Goal: Task Accomplishment & Management: Use online tool/utility

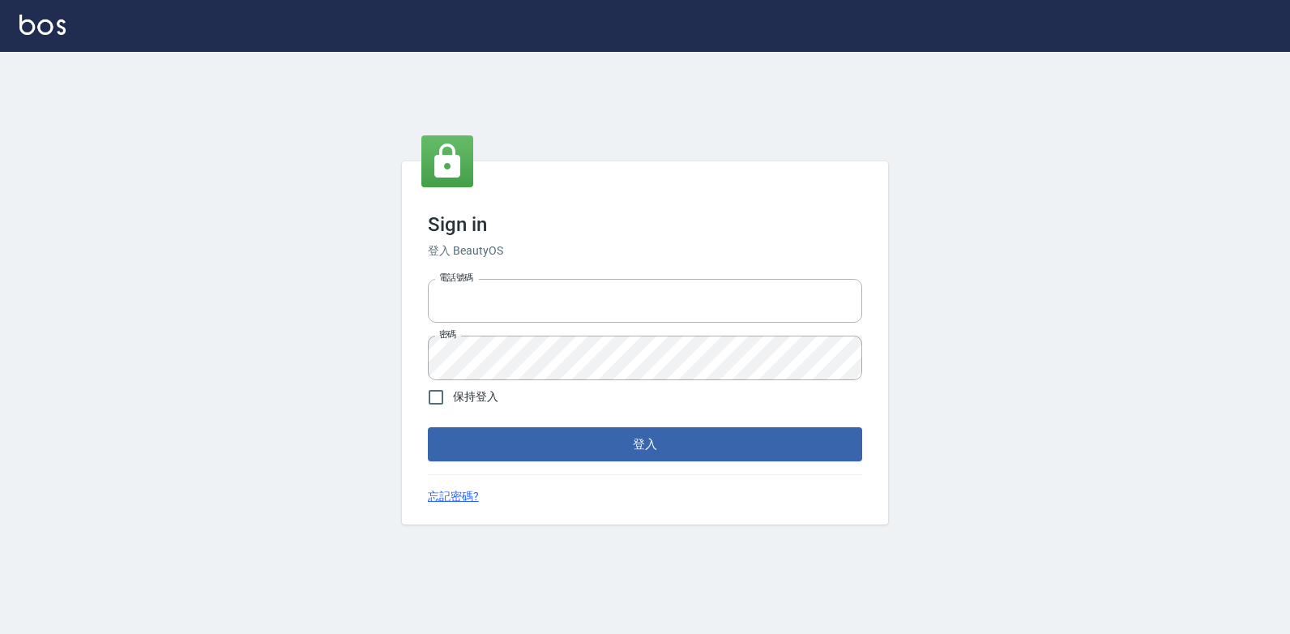
type input "047265856"
drag, startPoint x: 0, startPoint y: 0, endPoint x: 601, endPoint y: 448, distance: 749.3
click at [601, 448] on button "登入" at bounding box center [645, 444] width 434 height 34
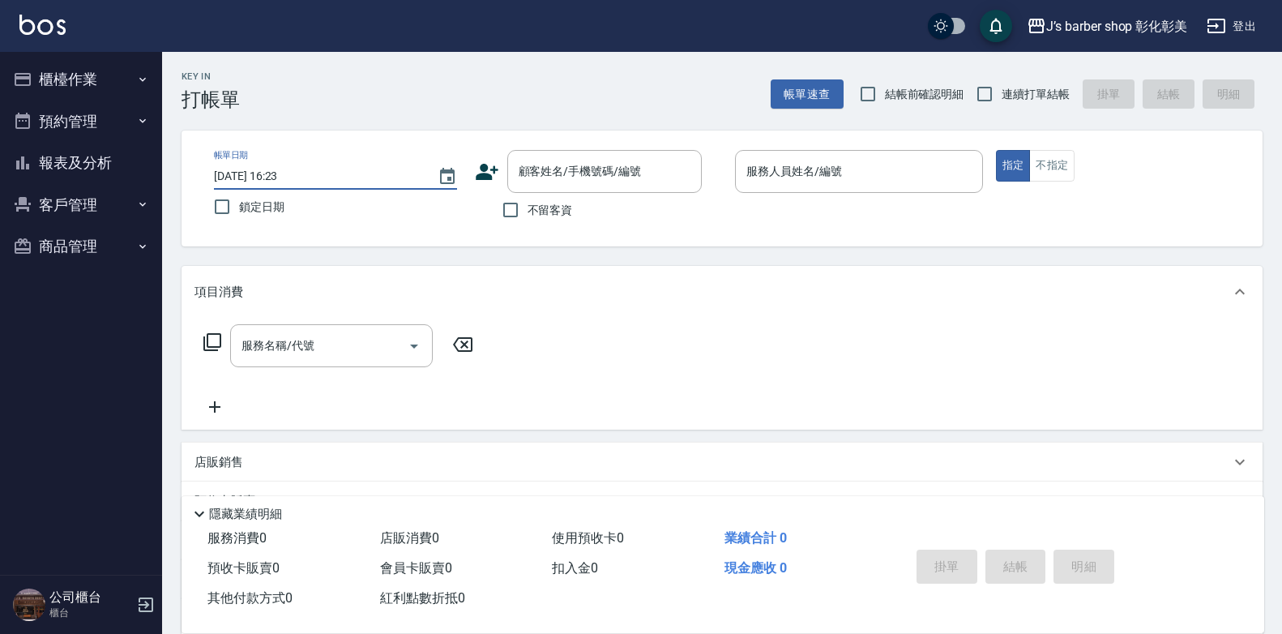
click at [285, 182] on input "[DATE] 16:23" at bounding box center [317, 176] width 207 height 27
type input "[DATE] 15:30"
click at [558, 161] on input "顧客姓名/手機號碼/編號" at bounding box center [593, 171] width 156 height 28
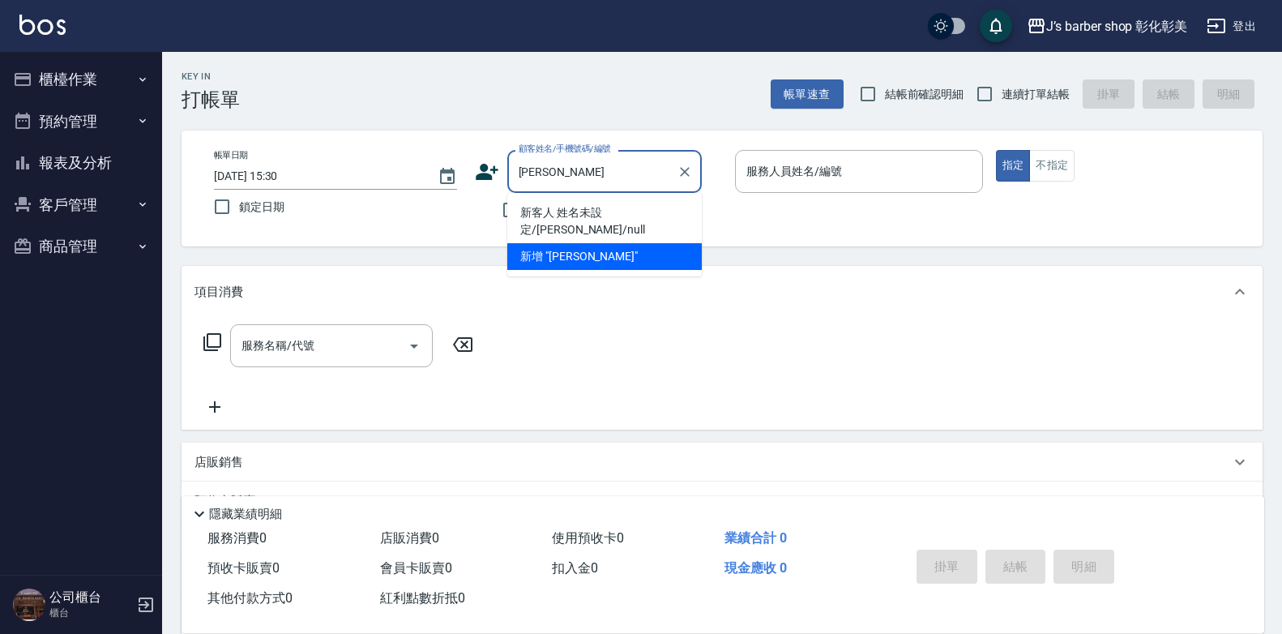
click at [655, 209] on li "新客人 姓名未設定/[PERSON_NAME]/null" at bounding box center [604, 221] width 194 height 44
type input "新客人 姓名未設定/[PERSON_NAME]/null"
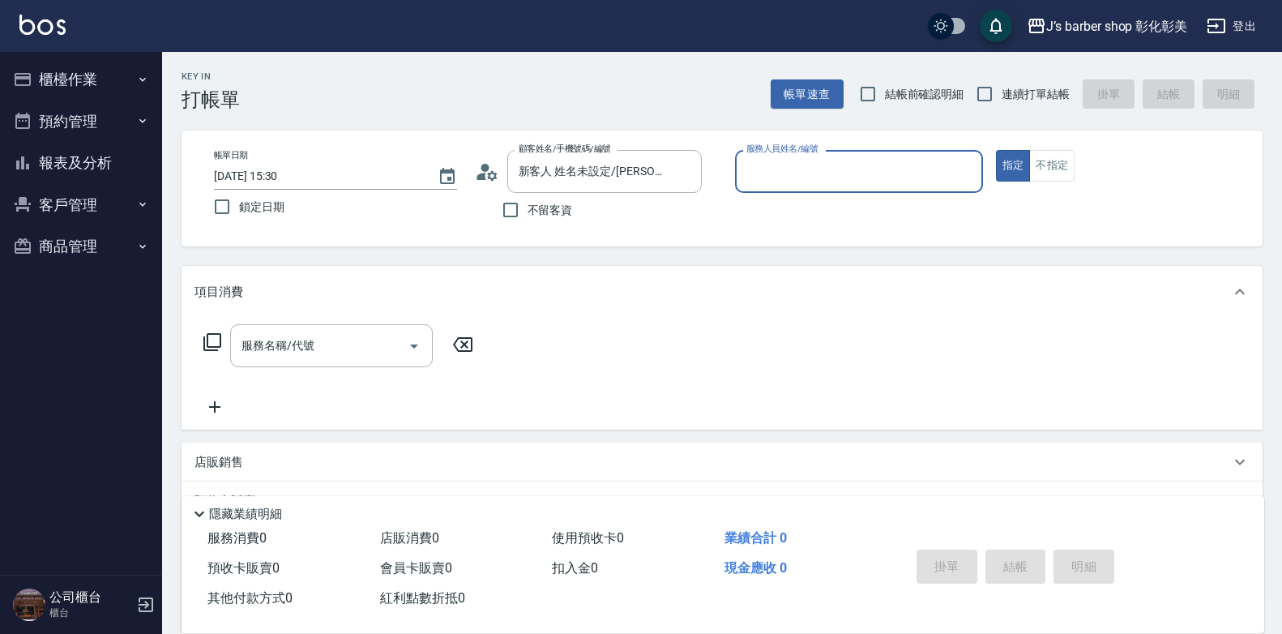
click at [820, 179] on input "服務人員姓名/編號" at bounding box center [858, 171] width 233 height 28
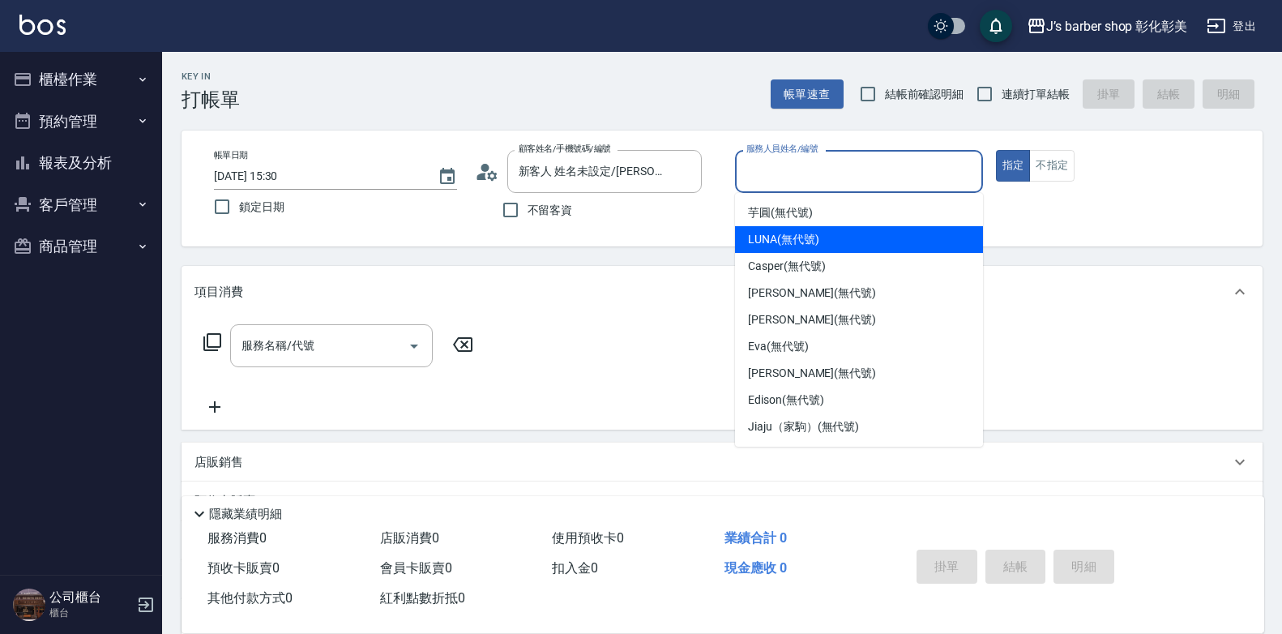
click at [782, 242] on span "LUNA (無代號)" at bounding box center [783, 239] width 71 height 17
type input "LUNA(無代號)"
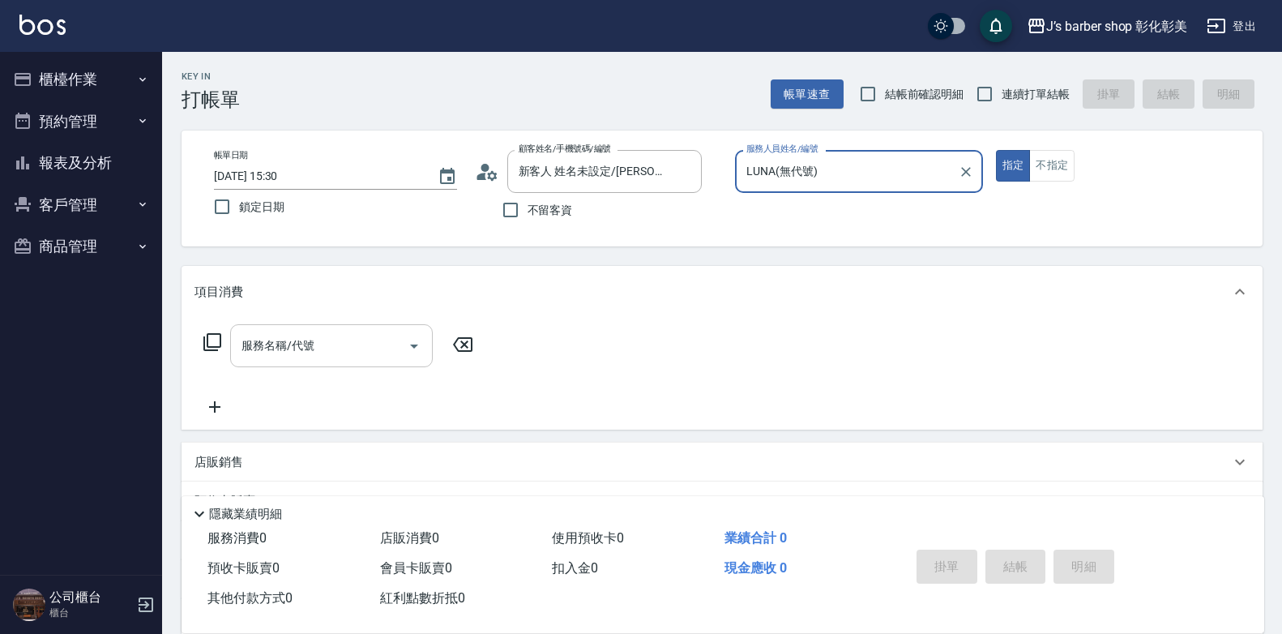
click at [301, 347] on div "服務名稱/代號 服務名稱/代號" at bounding box center [331, 345] width 203 height 43
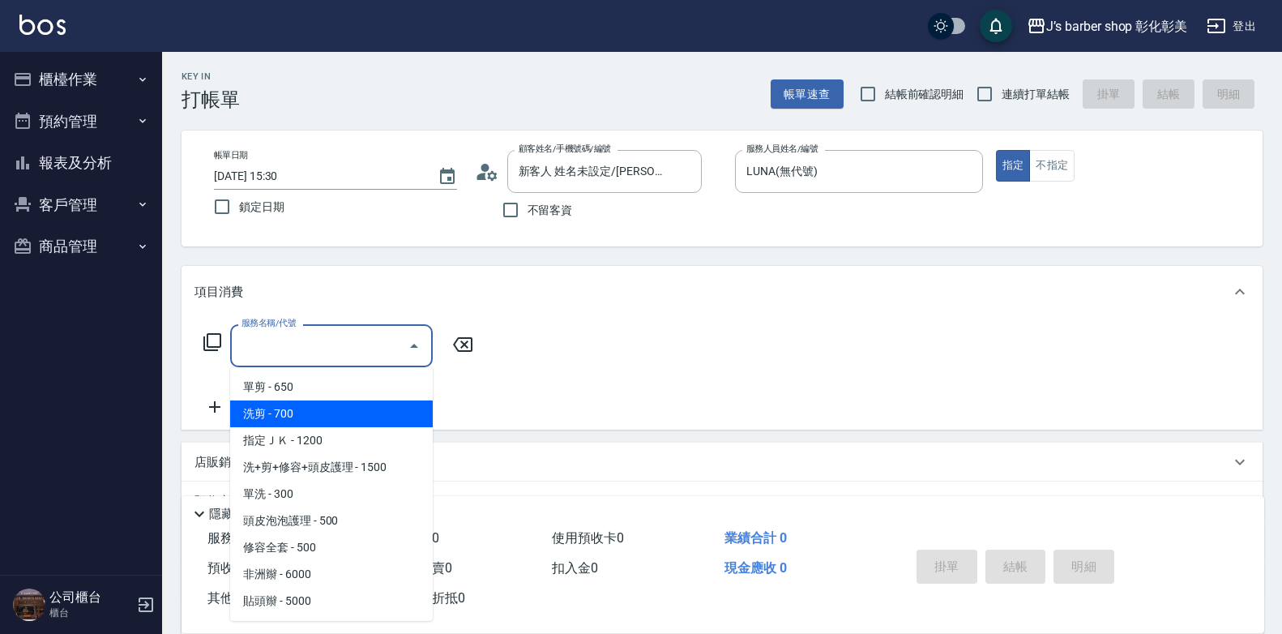
click at [307, 418] on span "洗剪 - 700" at bounding box center [331, 413] width 203 height 27
type input "洗剪(101)"
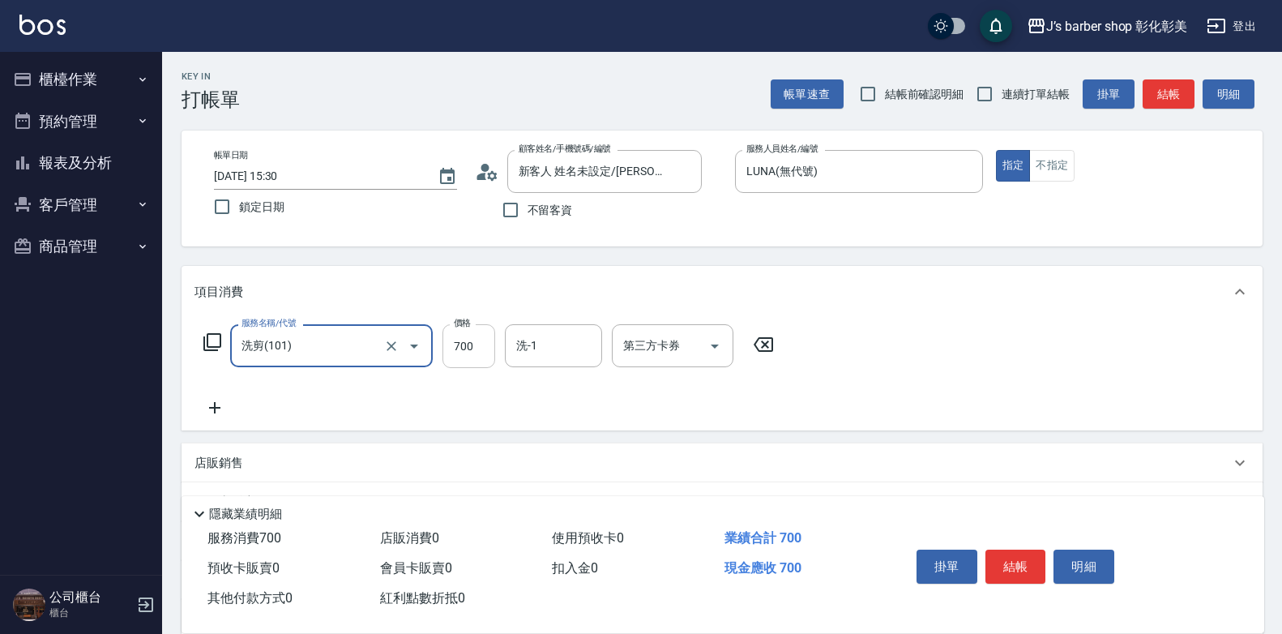
click at [455, 353] on input "700" at bounding box center [468, 346] width 53 height 44
click at [468, 344] on input "700" at bounding box center [468, 346] width 53 height 44
click at [475, 344] on input "700" at bounding box center [468, 346] width 53 height 44
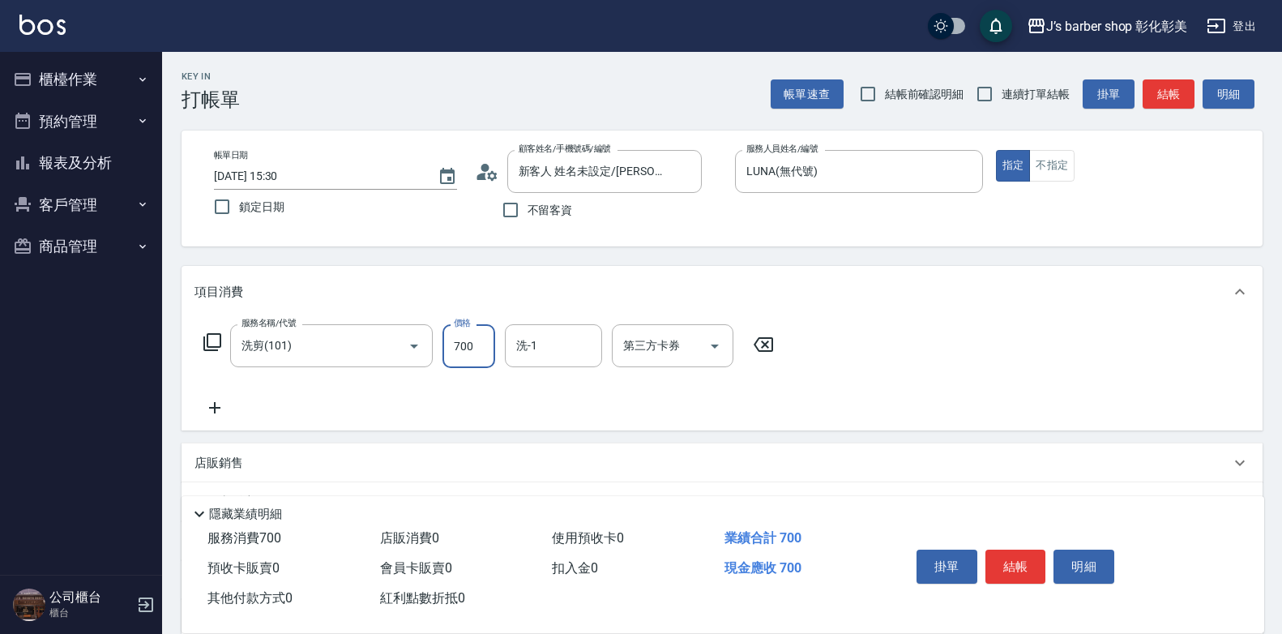
drag, startPoint x: 475, startPoint y: 344, endPoint x: 450, endPoint y: 340, distance: 25.6
click at [450, 340] on input "700" at bounding box center [468, 346] width 53 height 44
type input "500"
click at [554, 343] on input "洗-1" at bounding box center [553, 345] width 83 height 28
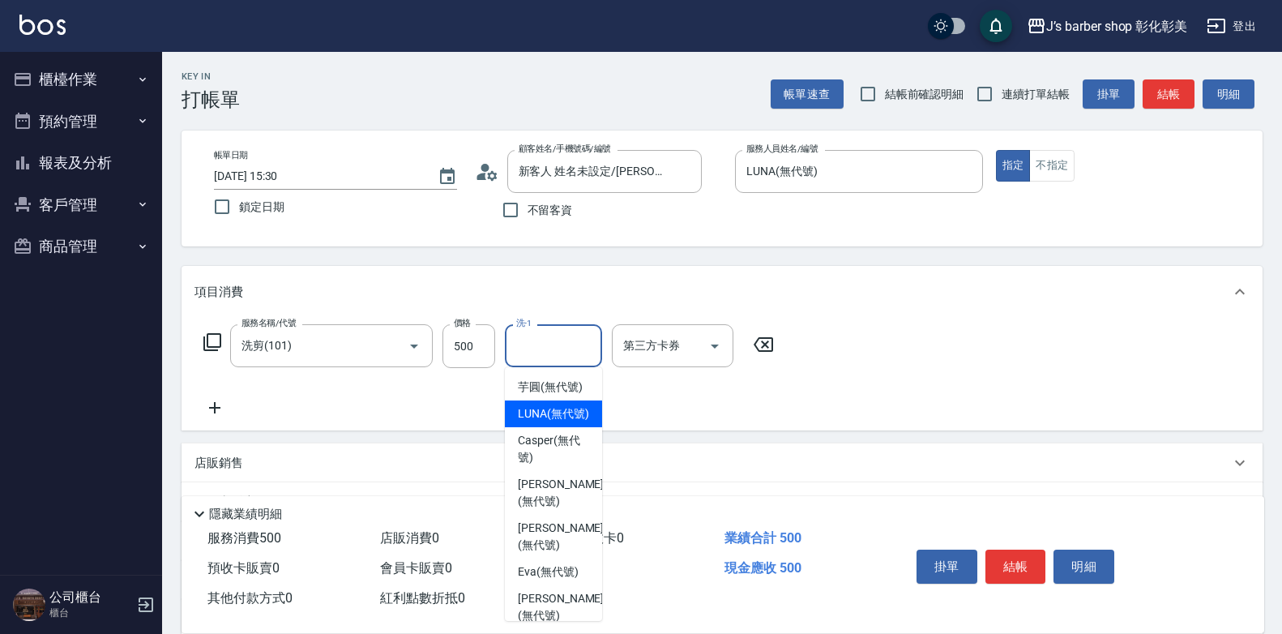
click at [542, 422] on span "LUNA (無代號)" at bounding box center [553, 413] width 71 height 17
type input "LUNA(無代號)"
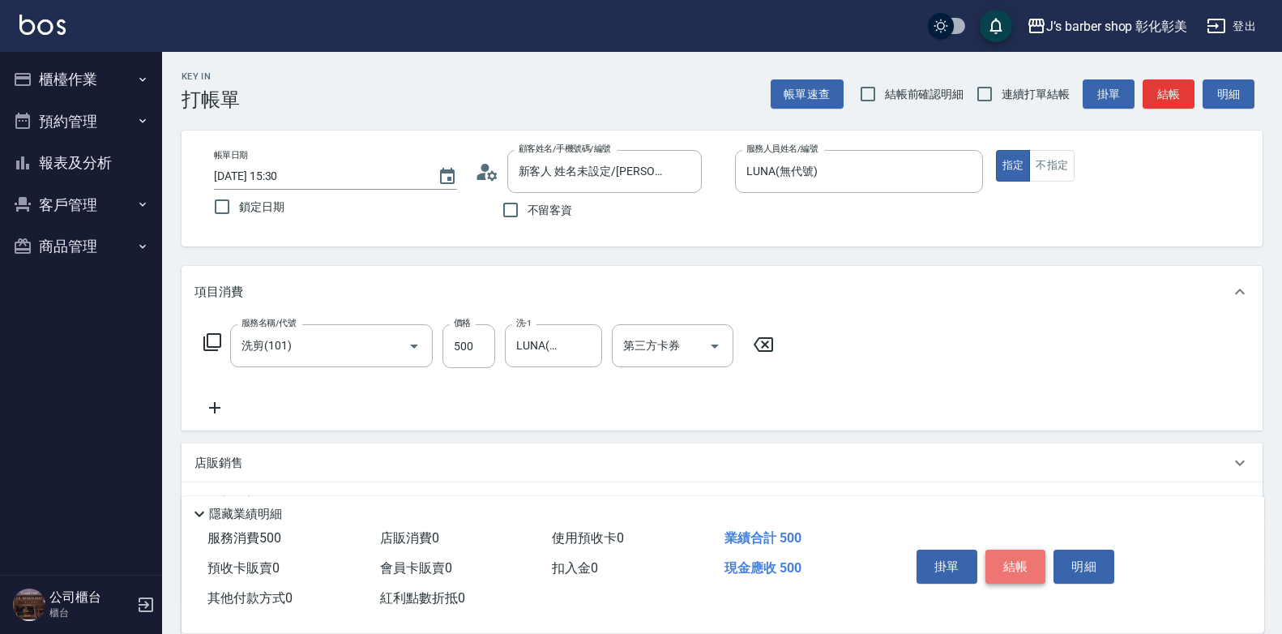
click at [998, 552] on button "結帳" at bounding box center [1015, 566] width 61 height 34
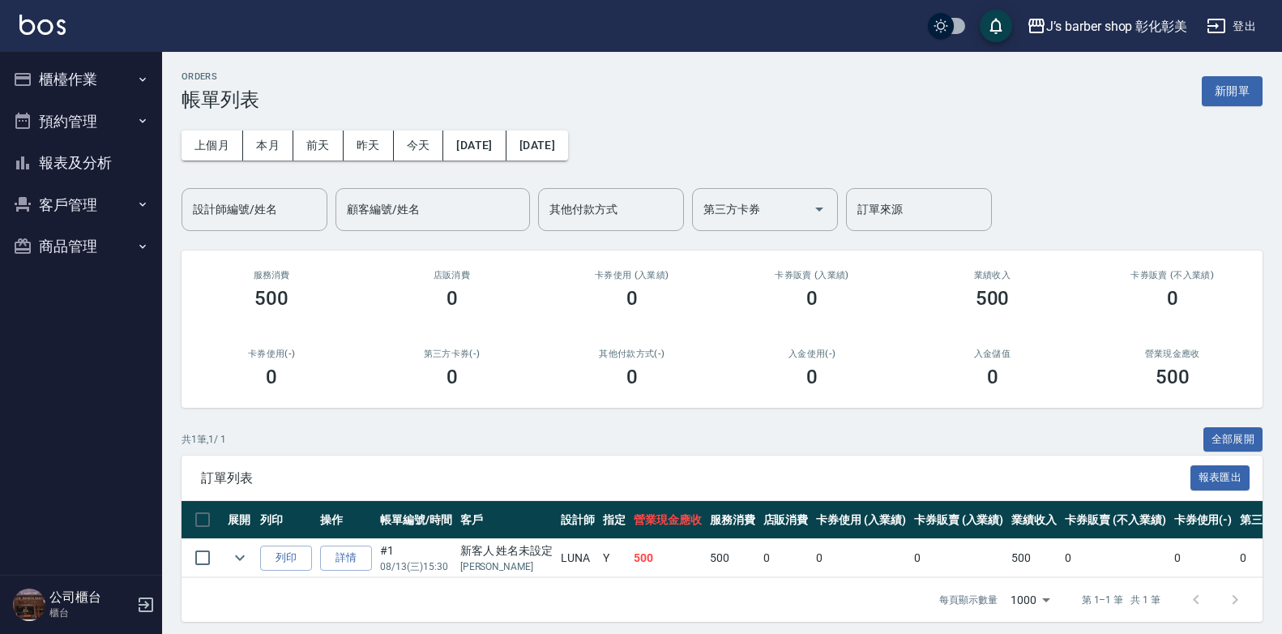
click at [72, 81] on button "櫃檯作業" at bounding box center [80, 79] width 149 height 42
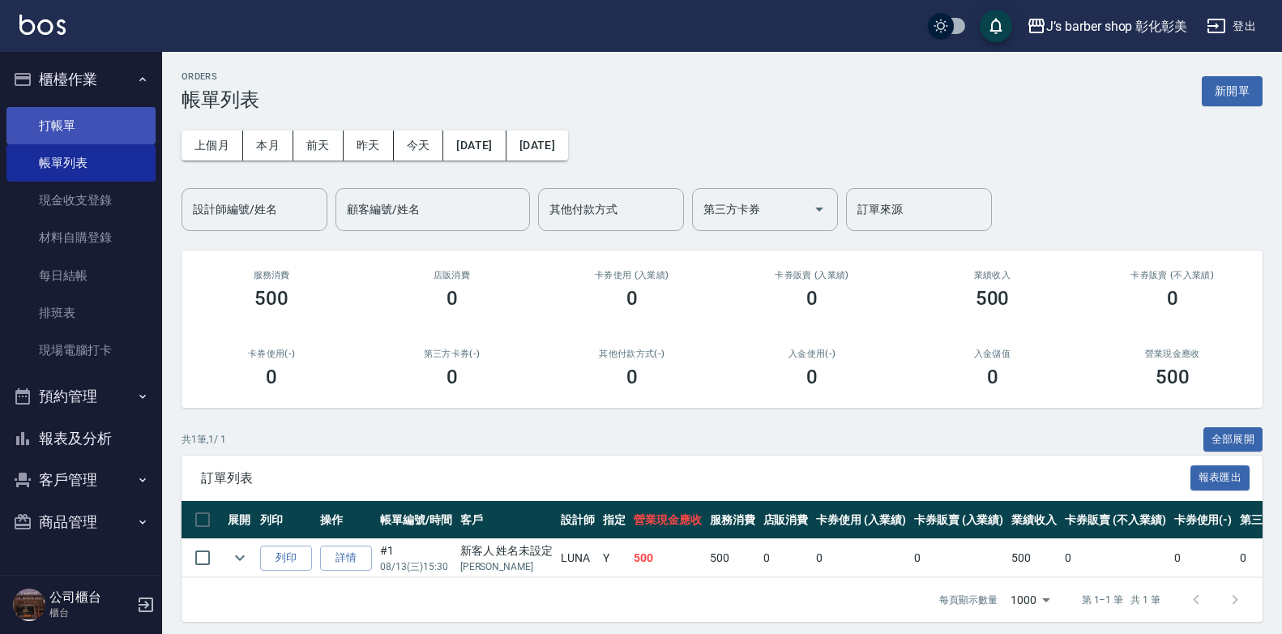
click at [82, 136] on link "打帳單" at bounding box center [80, 125] width 149 height 37
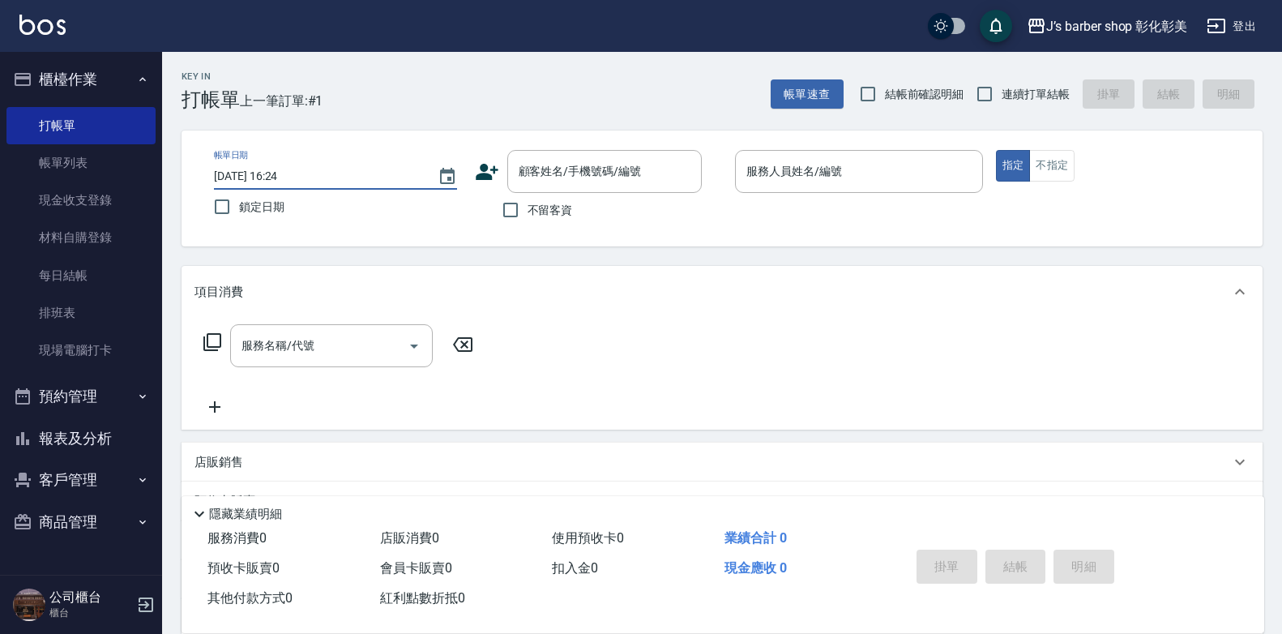
click at [283, 173] on input "[DATE] 16:24" at bounding box center [317, 176] width 207 height 27
type input "[DATE] 15:30"
click at [511, 214] on input "不留客資" at bounding box center [511, 210] width 34 height 34
checkbox input "true"
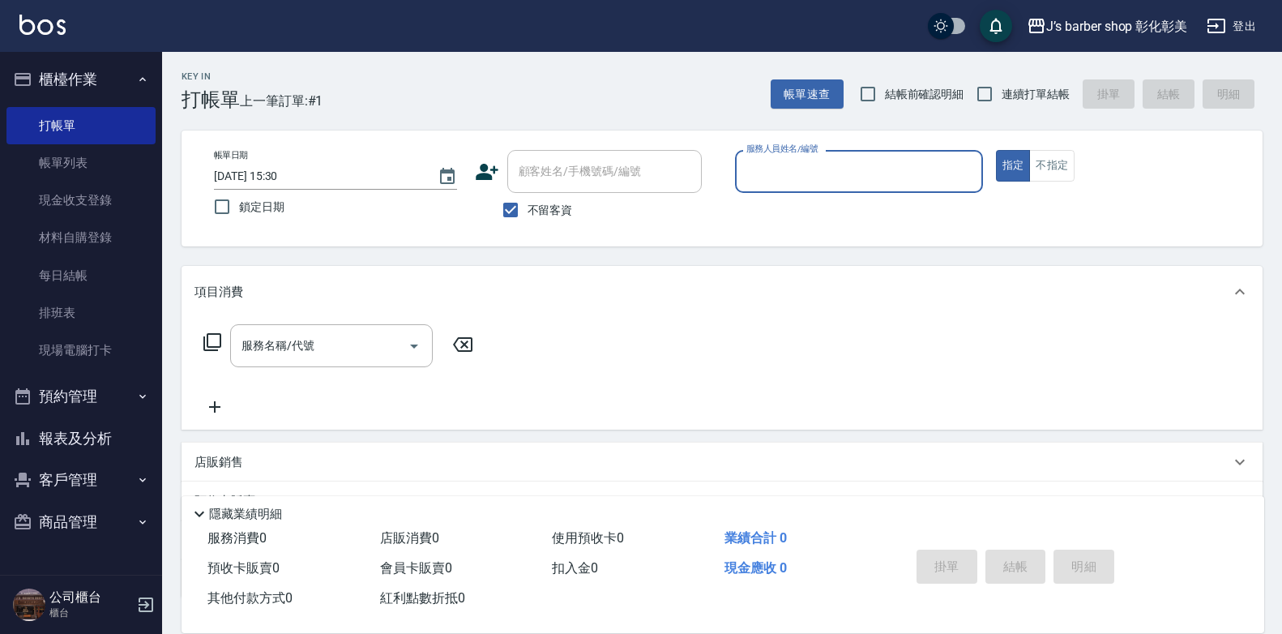
click at [788, 172] on input "服務人員姓名/編號" at bounding box center [858, 171] width 233 height 28
click at [788, 175] on input "服務人員姓名/編號" at bounding box center [858, 171] width 233 height 28
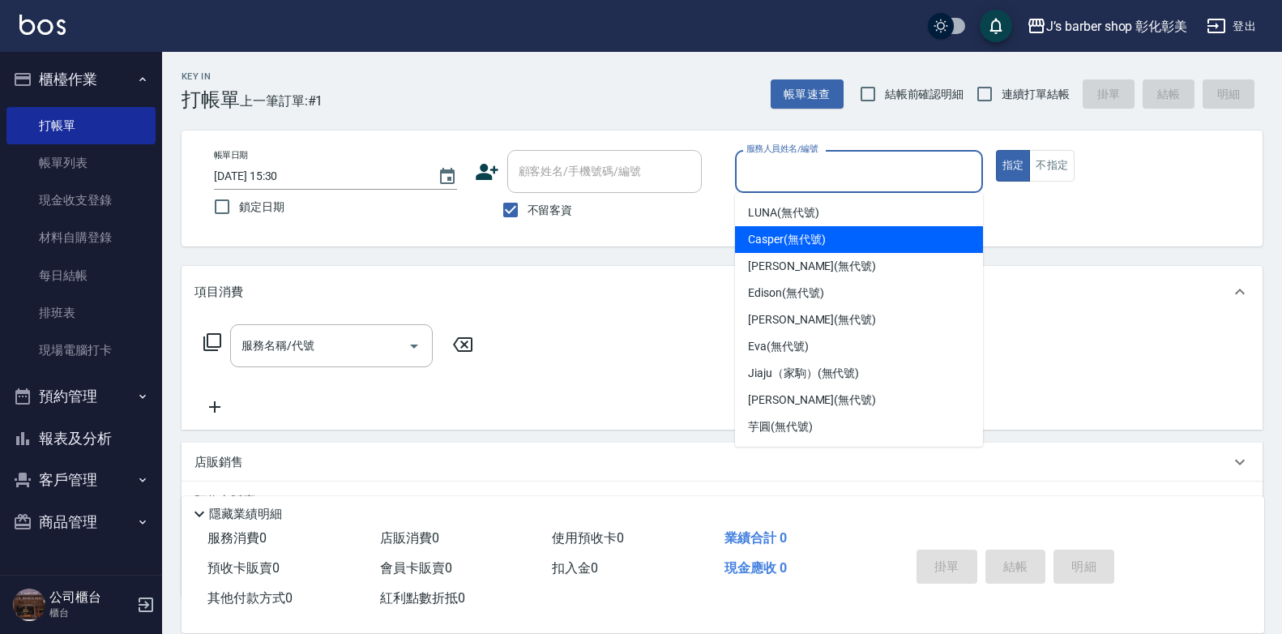
click at [753, 245] on span "Casper (無代號)" at bounding box center [786, 239] width 77 height 17
type input "Casper(無代號)"
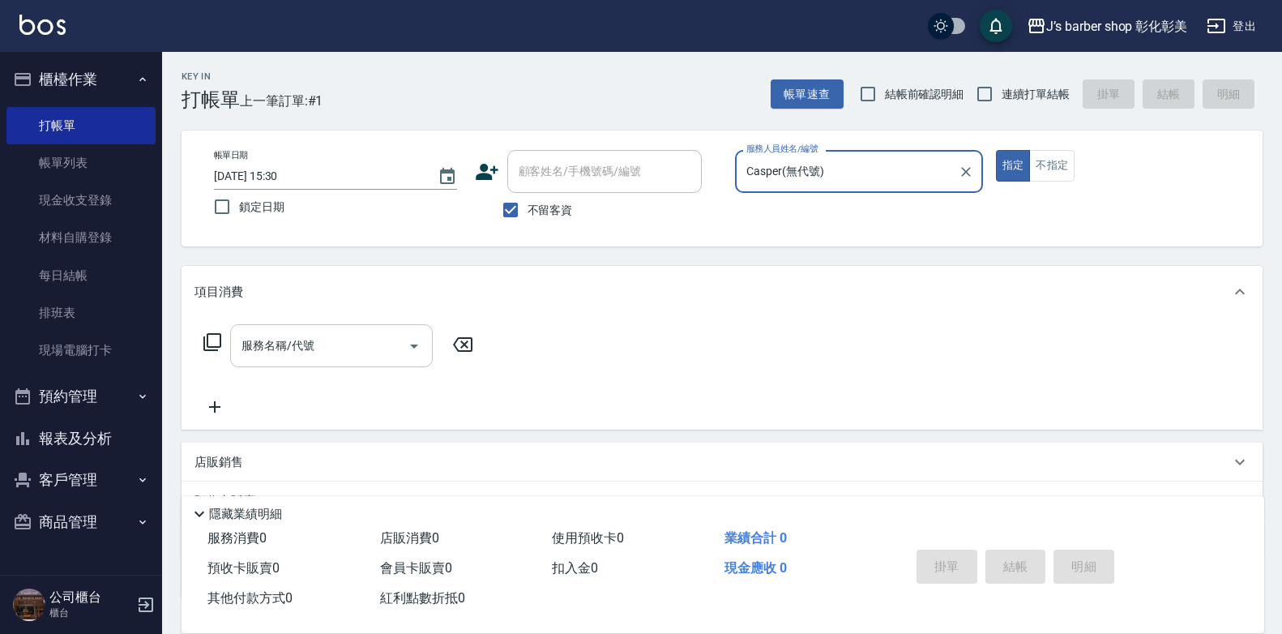
click at [300, 340] on div "服務名稱/代號 服務名稱/代號" at bounding box center [331, 345] width 203 height 43
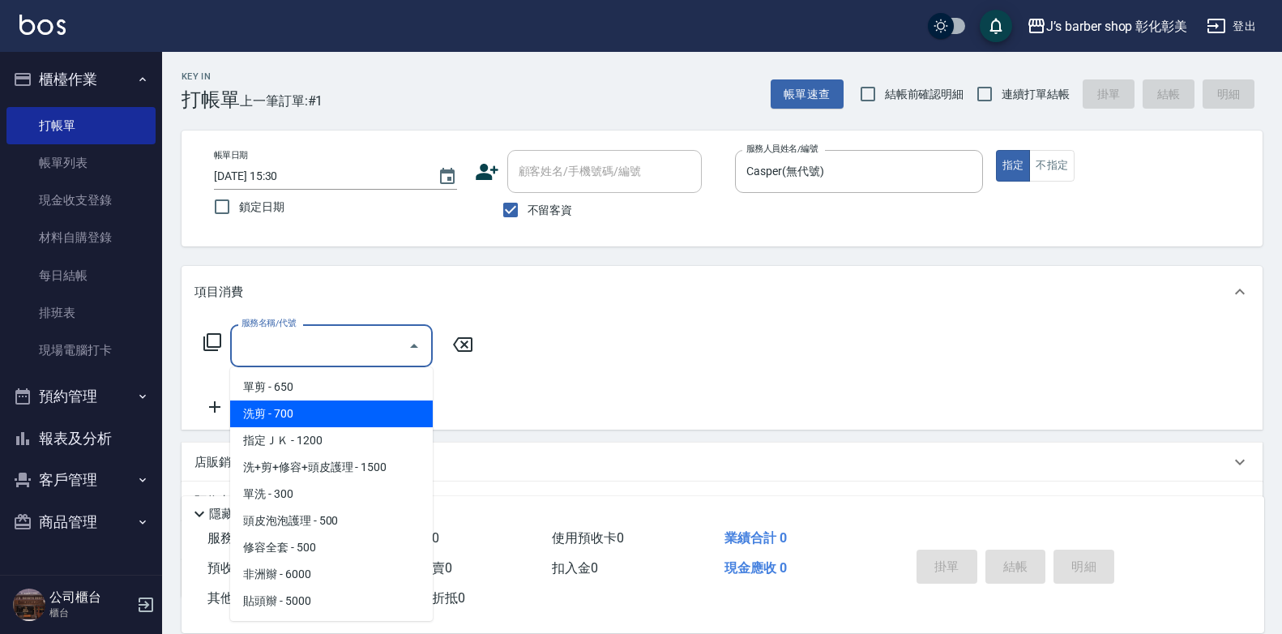
click at [408, 406] on span "洗剪 - 700" at bounding box center [331, 413] width 203 height 27
type input "洗剪(101)"
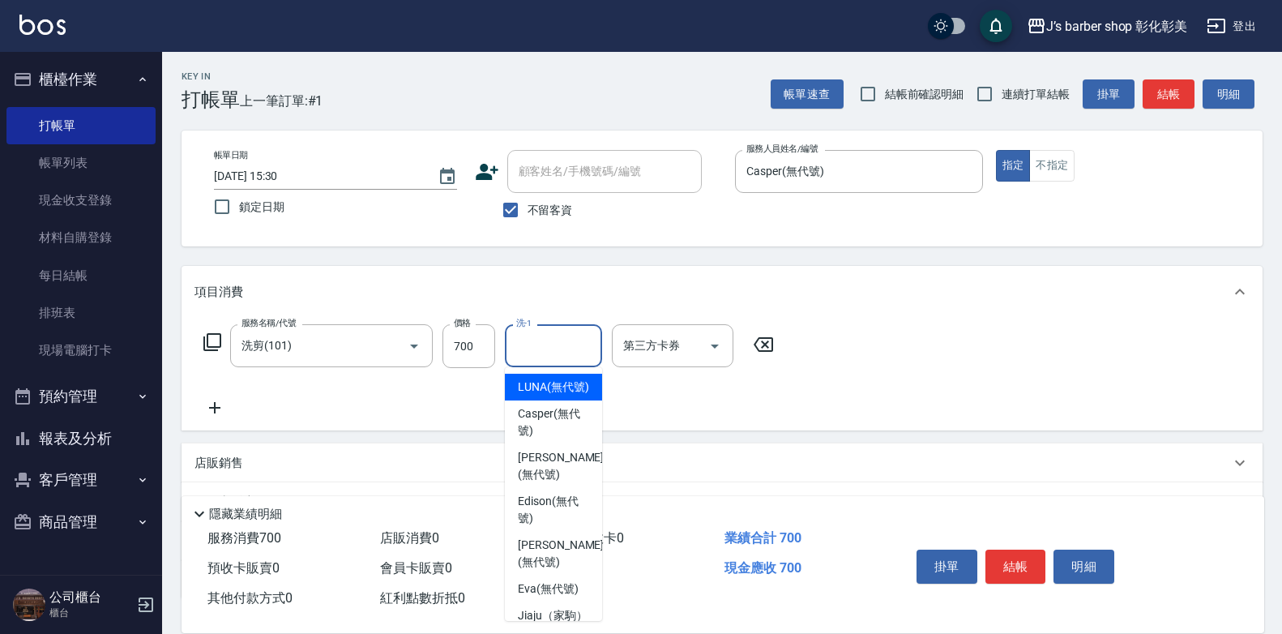
click at [519, 344] on div "洗-1 洗-1" at bounding box center [553, 345] width 97 height 43
click at [796, 425] on div "服務名稱/代號 洗剪(101) 服務名稱/代號 價格 700 價格 洗-1 洗-1 第三方卡券 第三方卡券" at bounding box center [722, 374] width 1081 height 113
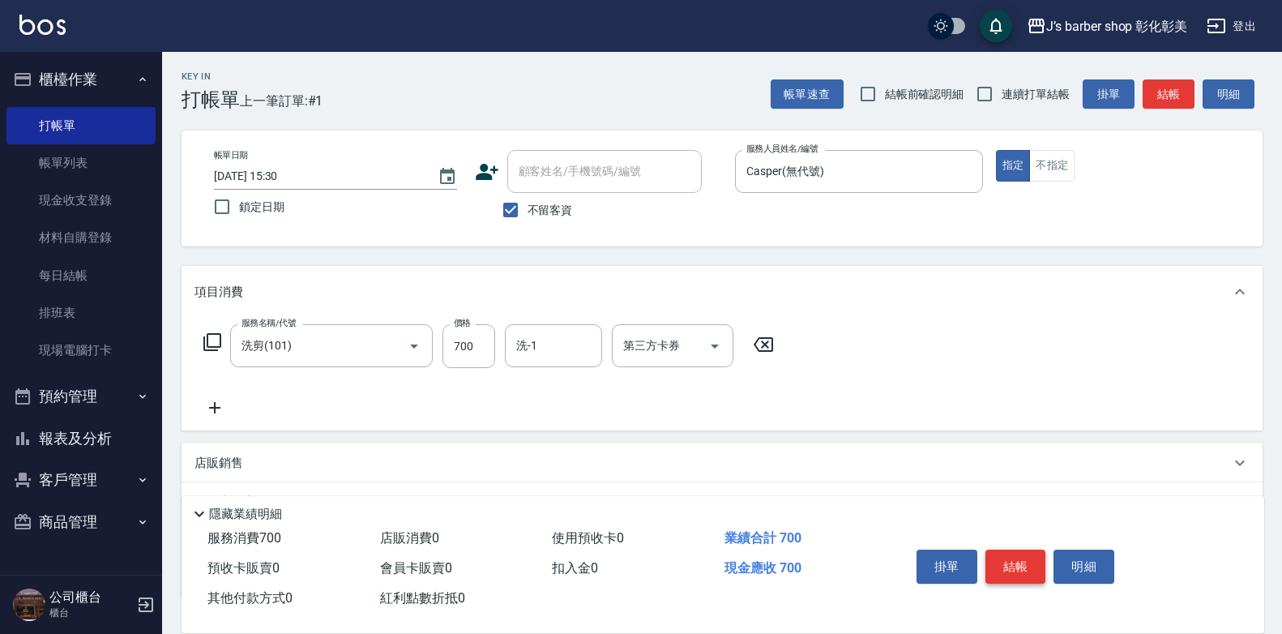
click at [998, 549] on button "結帳" at bounding box center [1015, 566] width 61 height 34
